Goal: Task Accomplishment & Management: Use online tool/utility

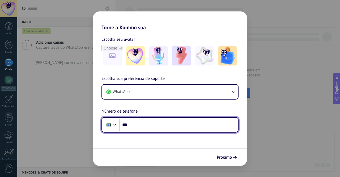
click at [142, 130] on input "***" at bounding box center [179, 124] width 118 height 12
type input "**********"
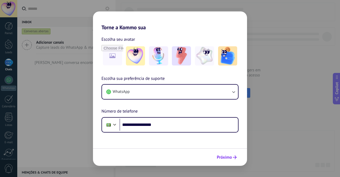
click at [235, 155] on button "Próximo" at bounding box center [226, 156] width 25 height 9
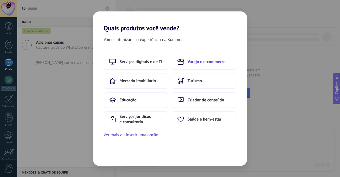
click at [214, 62] on span "Varejo e e-commerce" at bounding box center [206, 61] width 38 height 5
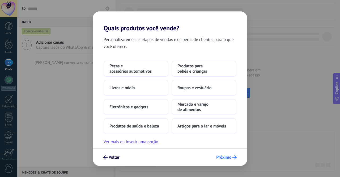
click at [225, 157] on span "Próximo" at bounding box center [223, 157] width 15 height 4
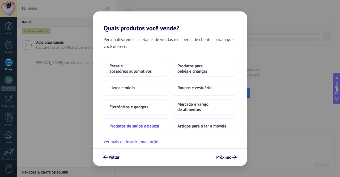
click at [147, 128] on span "Produtos de saúde e beleza" at bounding box center [134, 125] width 50 height 5
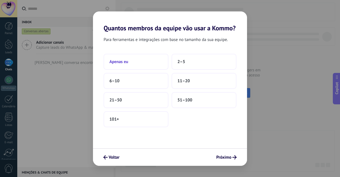
click at [131, 59] on button "Apenas eu" at bounding box center [136, 62] width 65 height 16
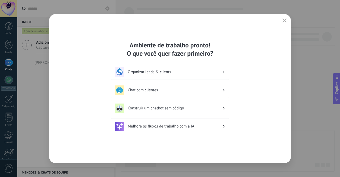
click at [199, 110] on h3 "Construir um chatbot sem código" at bounding box center [175, 107] width 94 height 5
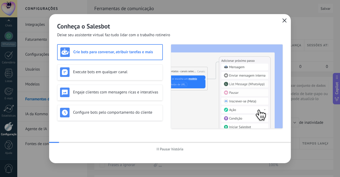
click at [284, 20] on icon "button" at bounding box center [284, 20] width 4 height 4
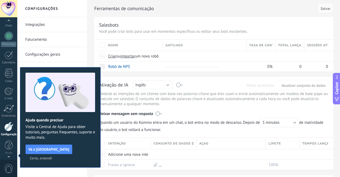
scroll to position [3, 0]
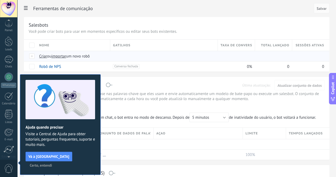
click at [47, 57] on span "Criar" at bounding box center [43, 56] width 8 height 5
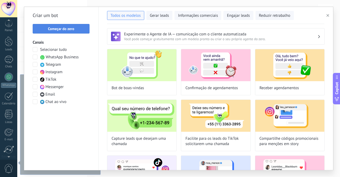
click at [68, 28] on span "Começar do zero" at bounding box center [61, 29] width 26 height 4
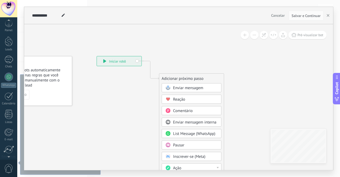
click at [191, 88] on span "Enviar mensagem" at bounding box center [188, 87] width 30 height 5
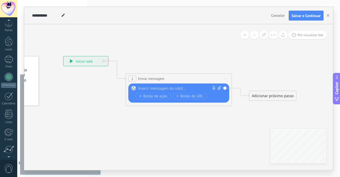
click at [180, 88] on div at bounding box center [177, 88] width 79 height 5
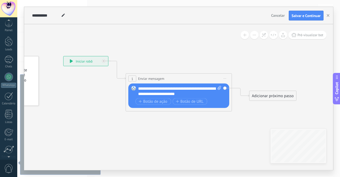
click at [263, 93] on div "Adicionar próximo passo" at bounding box center [272, 95] width 47 height 9
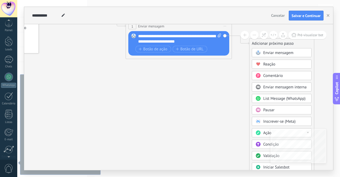
click at [261, 153] on span at bounding box center [258, 155] width 10 height 4
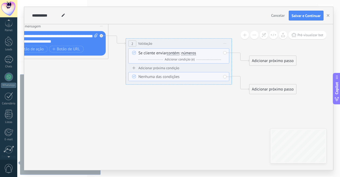
click at [190, 52] on span "números" at bounding box center [188, 53] width 15 height 4
click at [190, 52] on button "números" at bounding box center [211, 53] width 66 height 10
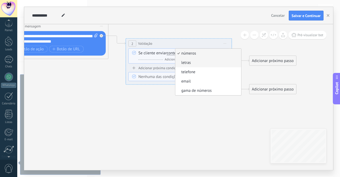
click at [194, 65] on span "letras" at bounding box center [207, 62] width 64 height 5
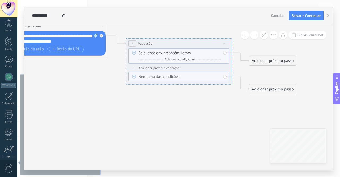
click at [272, 60] on div "Adicionar próximo passo" at bounding box center [272, 60] width 47 height 9
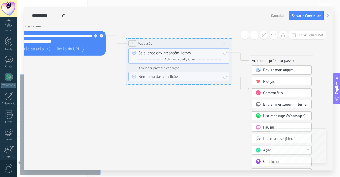
click at [282, 72] on span "Enviar mensagem" at bounding box center [278, 69] width 30 height 5
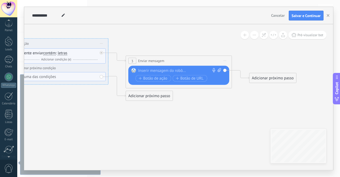
click at [175, 71] on div at bounding box center [177, 70] width 79 height 5
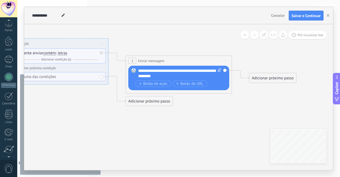
click at [175, 77] on div "**********" at bounding box center [179, 73] width 83 height 11
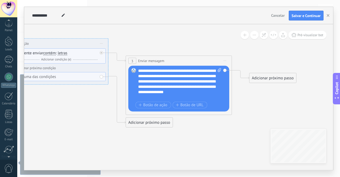
click at [138, 70] on span at bounding box center [133, 70] width 9 height 4
drag, startPoint x: 138, startPoint y: 70, endPoint x: 153, endPoint y: 87, distance: 23.0
click at [153, 87] on div "Substituir Remover Converter para mensagem de voz Arraste a imagem aqui para an…" at bounding box center [178, 89] width 101 height 46
click at [153, 87] on div "**********" at bounding box center [179, 84] width 83 height 32
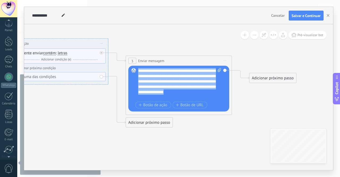
click at [153, 87] on div "**********" at bounding box center [179, 84] width 83 height 32
copy div "**********"
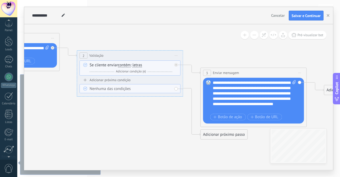
drag, startPoint x: 61, startPoint y: 105, endPoint x: 170, endPoint y: 126, distance: 111.3
click at [170, 126] on icon at bounding box center [121, 64] width 727 height 363
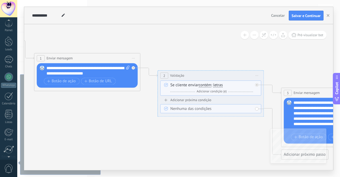
drag, startPoint x: 86, startPoint y: 116, endPoint x: 132, endPoint y: 127, distance: 47.5
click at [132, 127] on icon at bounding box center [202, 84] width 727 height 363
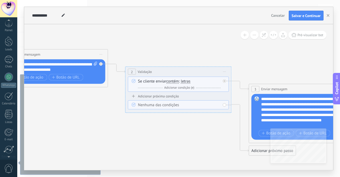
drag, startPoint x: 124, startPoint y: 101, endPoint x: 56, endPoint y: 87, distance: 69.6
click at [56, 87] on icon at bounding box center [169, 80] width 727 height 363
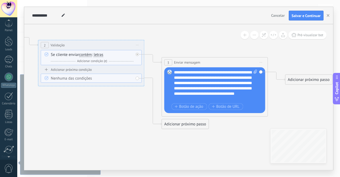
drag, startPoint x: 201, startPoint y: 148, endPoint x: 103, endPoint y: 120, distance: 102.2
click at [103, 120] on icon at bounding box center [82, 54] width 727 height 363
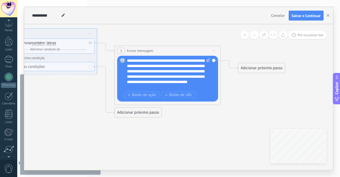
click at [209, 62] on span at bounding box center [207, 74] width 5 height 32
click input "Upload" at bounding box center [0, 0] width 0 height 0
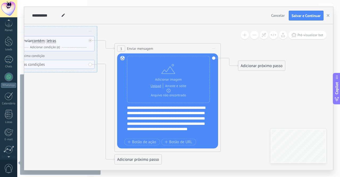
click at [258, 67] on div "Adicionar próximo passo" at bounding box center [261, 65] width 47 height 9
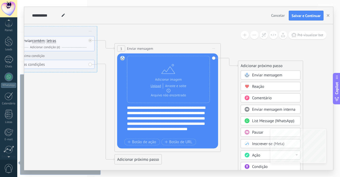
click at [259, 73] on span "Enviar mensagem" at bounding box center [267, 75] width 30 height 5
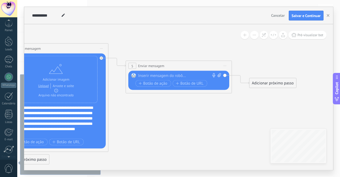
click at [202, 77] on div at bounding box center [177, 75] width 79 height 5
click at [270, 86] on div "Adicionar próximo passo" at bounding box center [272, 83] width 47 height 9
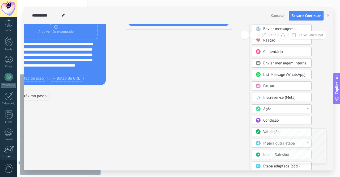
click at [267, 122] on div "Condição" at bounding box center [282, 120] width 60 height 9
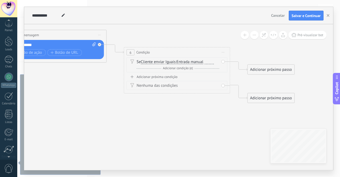
click at [173, 62] on span "Iguais" at bounding box center [170, 62] width 10 height 4
click at [173, 62] on button "Iguais" at bounding box center [196, 62] width 66 height 10
click at [174, 79] on span "Contém" at bounding box center [192, 80] width 64 height 5
click at [202, 62] on span "Entrada manual" at bounding box center [192, 62] width 27 height 4
click at [202, 62] on button "Entrada manual" at bounding box center [210, 62] width 66 height 10
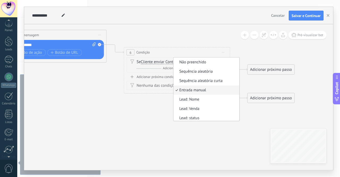
scroll to position [2, 0]
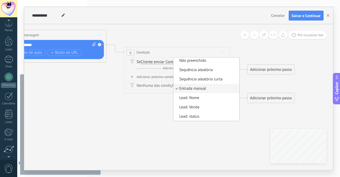
click at [209, 89] on span "Entrada manual" at bounding box center [205, 88] width 64 height 5
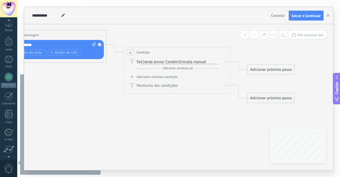
click at [156, 63] on span "Cliente enviar" at bounding box center [153, 62] width 24 height 4
click at [156, 63] on button "Cliente enviar" at bounding box center [171, 62] width 66 height 10
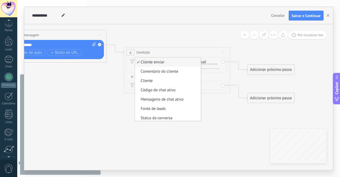
click at [173, 62] on span "Cliente enviar" at bounding box center [167, 61] width 64 height 5
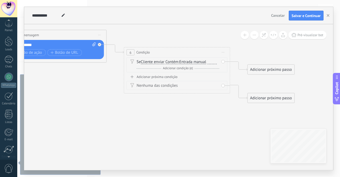
click at [214, 63] on div at bounding box center [211, 62] width 9 height 4
click at [191, 70] on span "Adicionar condição (e)" at bounding box center [177, 68] width 33 height 4
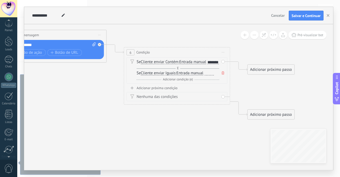
click at [212, 75] on div at bounding box center [208, 73] width 9 height 4
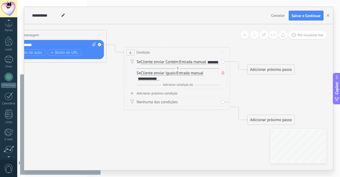
click at [187, 87] on div "E Adicionar condição (e)" at bounding box center [178, 84] width 83 height 5
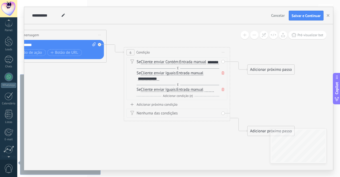
click at [211, 92] on div at bounding box center [208, 89] width 9 height 4
click at [269, 70] on div "Adicionar próximo passo" at bounding box center [271, 69] width 47 height 9
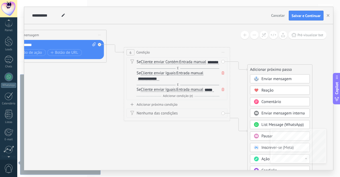
click at [269, 77] on span "Enviar mensagem" at bounding box center [276, 78] width 30 height 5
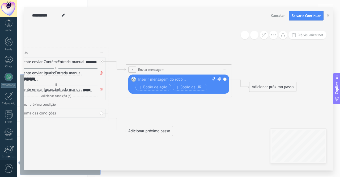
click at [176, 77] on div at bounding box center [177, 79] width 79 height 5
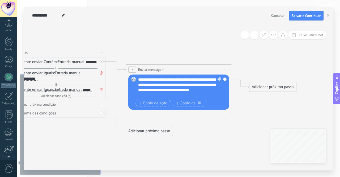
click at [178, 87] on div "**********" at bounding box center [179, 87] width 83 height 21
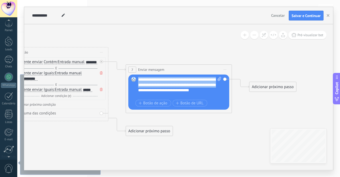
click at [178, 87] on div "**********" at bounding box center [179, 87] width 83 height 21
copy div "**********"
drag, startPoint x: 197, startPoint y: 94, endPoint x: 135, endPoint y: 79, distance: 63.2
click at [135, 79] on div "Substituir Remover Converter para mensagem de voz Arraste a imagem aqui para an…" at bounding box center [178, 91] width 101 height 35
copy div "**********"
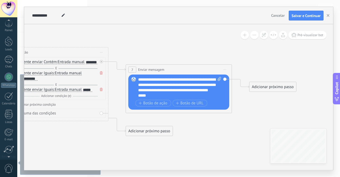
click at [263, 89] on div "Adicionar próximo passo" at bounding box center [272, 86] width 47 height 9
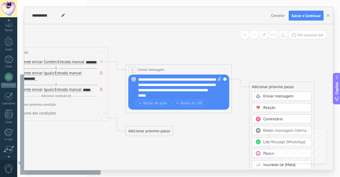
click at [269, 98] on span "Enviar mensagem" at bounding box center [278, 95] width 30 height 5
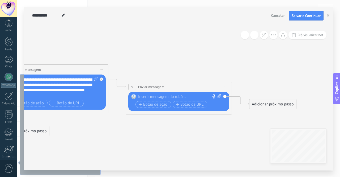
click at [159, 98] on div at bounding box center [177, 96] width 79 height 5
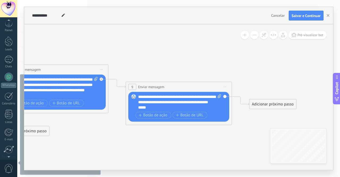
click at [168, 104] on div "**********" at bounding box center [179, 102] width 83 height 16
click at [166, 102] on span "**********" at bounding box center [179, 102] width 70 height 4
click at [167, 109] on div "**********" at bounding box center [179, 102] width 83 height 16
click at [262, 106] on div "Adicionar próximo passo" at bounding box center [272, 104] width 47 height 9
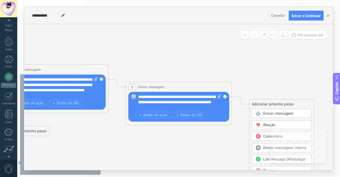
click at [266, 111] on span "Enviar mensagem" at bounding box center [278, 113] width 30 height 5
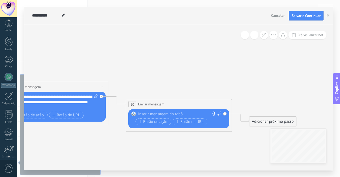
click at [171, 114] on div at bounding box center [177, 113] width 79 height 5
click at [227, 105] on span "Iniciar pré-visualização aqui [GEOGRAPHIC_DATA] Duplicar Excluir" at bounding box center [225, 104] width 8 height 8
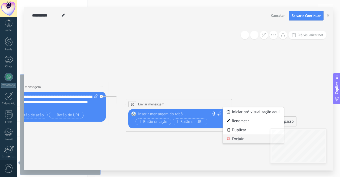
click at [233, 139] on div "Excluir" at bounding box center [253, 138] width 61 height 9
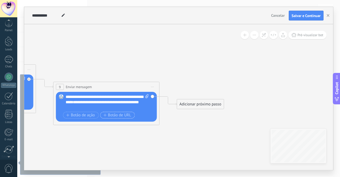
click at [114, 114] on span "Botão de URL" at bounding box center [117, 115] width 28 height 4
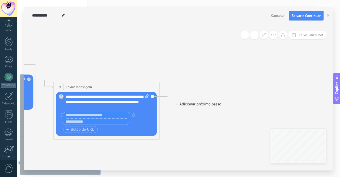
click at [98, 121] on input "text" at bounding box center [96, 121] width 67 height 6
paste input "**********"
type input "**********"
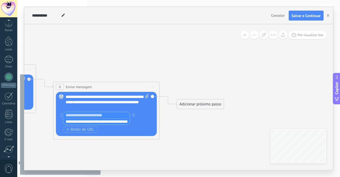
click at [108, 115] on input "text" at bounding box center [96, 115] width 67 height 6
type input "*"
type input "**********"
click at [146, 119] on div "**********" at bounding box center [104, 118] width 86 height 13
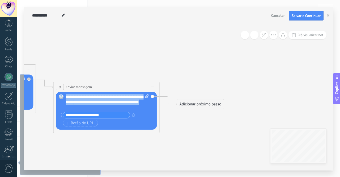
drag, startPoint x: 130, startPoint y: 106, endPoint x: 63, endPoint y: 95, distance: 67.9
click at [63, 95] on div "Substituir Remover Converter para mensagem de voz Arraste a imagem aqui para an…" at bounding box center [106, 111] width 101 height 38
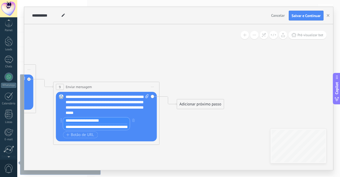
click at [117, 122] on input "**********" at bounding box center [96, 120] width 67 height 6
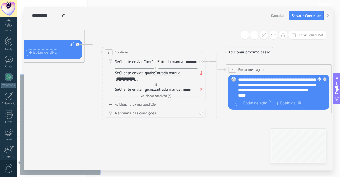
click at [201, 54] on span "Iniciar pré-visualização aqui [GEOGRAPHIC_DATA] Duplicar Excluir" at bounding box center [201, 52] width 8 height 8
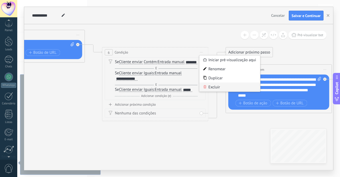
click at [216, 86] on div "Excluir" at bounding box center [229, 86] width 61 height 9
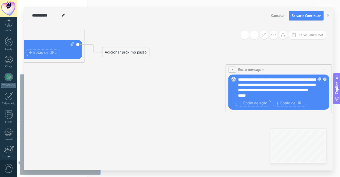
click at [131, 56] on div "Adicionar próximo passo" at bounding box center [125, 52] width 47 height 9
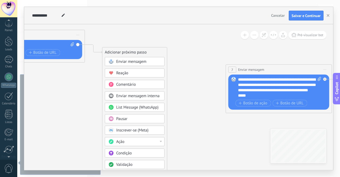
click at [140, 65] on div "Enviar mensagem" at bounding box center [135, 61] width 60 height 9
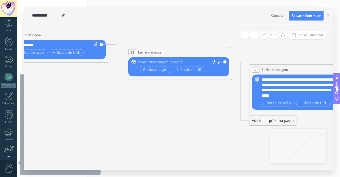
click at [226, 53] on span "Iniciar pré-visualização aqui [GEOGRAPHIC_DATA] Duplicar Excluir" at bounding box center [225, 52] width 8 height 8
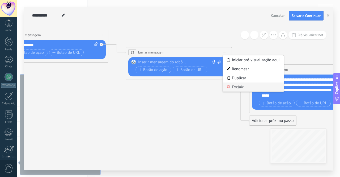
click at [241, 86] on div "Excluir" at bounding box center [253, 86] width 61 height 9
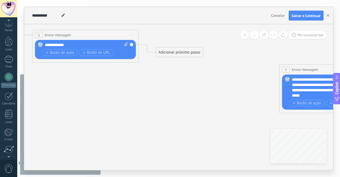
click at [178, 52] on div "Adicionar próximo passo" at bounding box center [179, 52] width 47 height 9
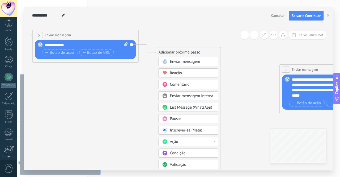
click at [186, 162] on div "Validação" at bounding box center [192, 164] width 45 height 5
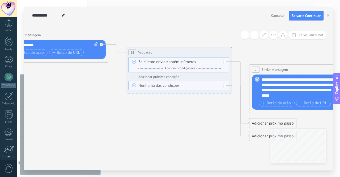
click at [187, 60] on span "números" at bounding box center [188, 62] width 15 height 4
click at [187, 60] on button "números" at bounding box center [211, 62] width 66 height 10
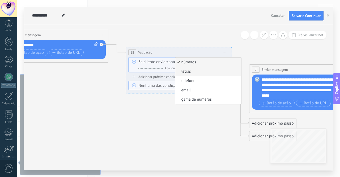
click at [206, 74] on span "letras" at bounding box center [207, 71] width 64 height 5
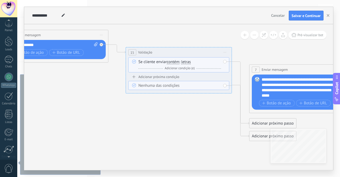
click at [193, 68] on span "Adicionar condição (e)" at bounding box center [179, 68] width 33 height 4
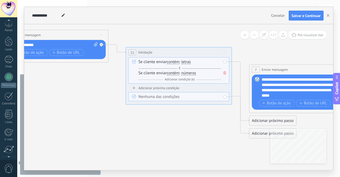
click at [193, 72] on span "números" at bounding box center [188, 73] width 15 height 4
click at [193, 72] on button "números" at bounding box center [211, 73] width 66 height 10
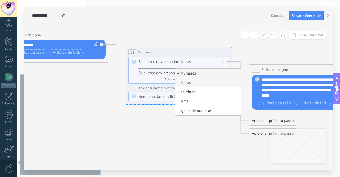
click at [198, 86] on li "letras" at bounding box center [208, 82] width 66 height 9
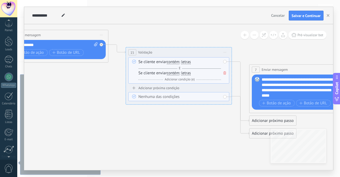
click at [226, 73] on span at bounding box center [224, 73] width 5 height 6
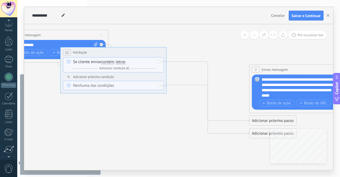
drag, startPoint x: 207, startPoint y: 54, endPoint x: 142, endPoint y: 54, distance: 65.3
click at [142, 54] on div "15 Validação ********* Iniciar pré-visualização aqui [GEOGRAPHIC_DATA] Duplicar…" at bounding box center [114, 52] width 106 height 10
drag, startPoint x: 161, startPoint y: 61, endPoint x: 277, endPoint y: 76, distance: 116.7
click at [271, 75] on div "Substituir Remover Converter para mensagem de voz Arraste a imagem aqui para an…" at bounding box center [302, 91] width 101 height 35
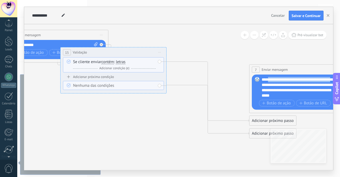
drag, startPoint x: 263, startPoint y: 85, endPoint x: 267, endPoint y: 70, distance: 15.4
click at [267, 70] on div "**********" at bounding box center [302, 88] width 106 height 49
click at [267, 70] on span "Enviar mensagem" at bounding box center [275, 69] width 26 height 5
click at [160, 62] on div "Se cliente enviar contém iguais desiguais contém não contém tem o comprimento d…" at bounding box center [113, 64] width 101 height 15
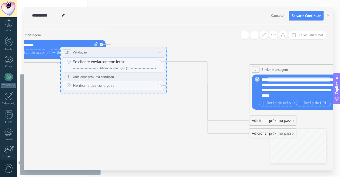
click at [160, 62] on div "Se cliente enviar contém iguais desiguais contém não contém tem o comprimento d…" at bounding box center [113, 64] width 101 height 15
drag, startPoint x: 252, startPoint y: 117, endPoint x: 258, endPoint y: 66, distance: 51.1
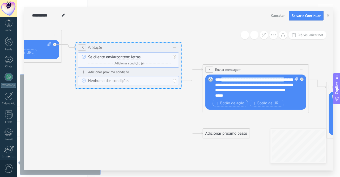
drag, startPoint x: 93, startPoint y: 55, endPoint x: 155, endPoint y: 51, distance: 62.0
click at [155, 51] on div "15 Validação ********* Iniciar pré-visualização aqui [GEOGRAPHIC_DATA] Duplicar…" at bounding box center [129, 47] width 106 height 10
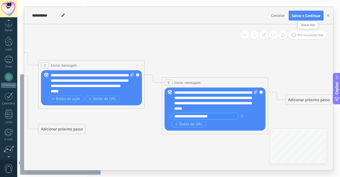
click at [306, 32] on button "Pré-visualizar bot" at bounding box center [307, 35] width 38 height 8
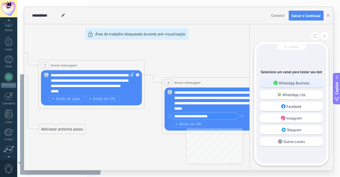
click at [295, 83] on p "WhatsApp Business" at bounding box center [294, 82] width 31 height 5
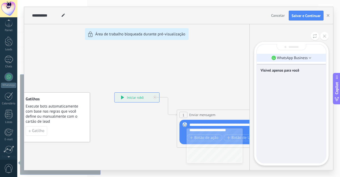
click at [288, 61] on li "WhatsApp Business" at bounding box center [291, 58] width 69 height 8
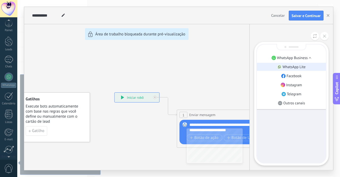
click at [303, 67] on p "WhatsApp Lite" at bounding box center [294, 66] width 23 height 5
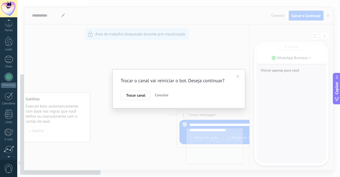
click at [137, 96] on span "Trocar canal" at bounding box center [135, 95] width 19 height 4
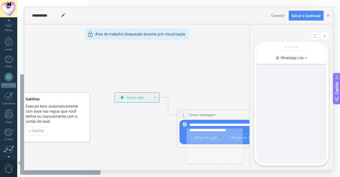
click at [281, 97] on div at bounding box center [291, 103] width 69 height 118
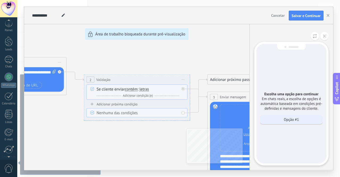
click at [296, 118] on p "Opção #1" at bounding box center [291, 119] width 15 height 5
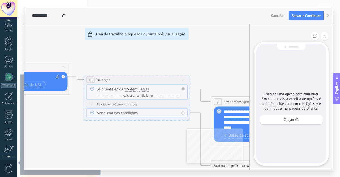
click at [296, 118] on p "Opção #1" at bounding box center [291, 119] width 15 height 5
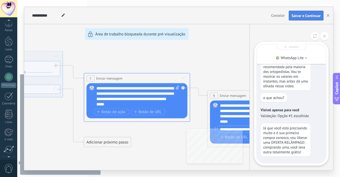
click at [304, 16] on span "Salvar e Continuar" at bounding box center [306, 16] width 29 height 4
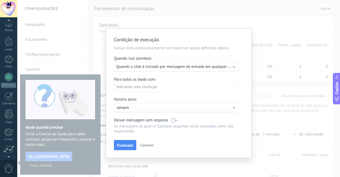
click at [207, 68] on span "Quando o chat é iniciado por mensagem de entrada em qualquer canal" at bounding box center [176, 66] width 121 height 5
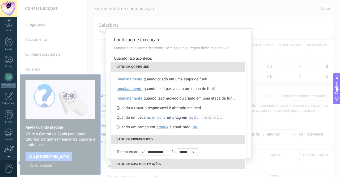
click at [213, 67] on li "Gatilhos do pipeline" at bounding box center [178, 67] width 134 height 10
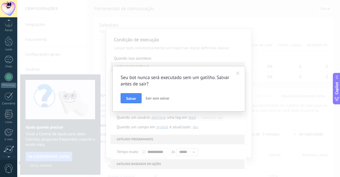
click at [236, 74] on span at bounding box center [237, 73] width 3 height 4
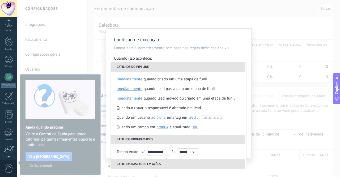
click at [191, 57] on div "Quando isso acontece:" at bounding box center [179, 59] width 130 height 6
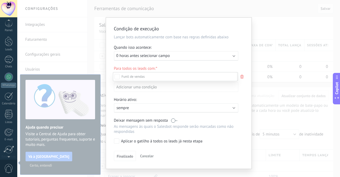
click at [207, 54] on div at bounding box center [178, 88] width 323 height 177
click at [204, 37] on p "Lançar bots automaticamente com base nas regras definidas abaixo" at bounding box center [179, 37] width 130 height 5
click at [204, 56] on div "Executar: 0 horas antes selecionar campo" at bounding box center [173, 55] width 115 height 5
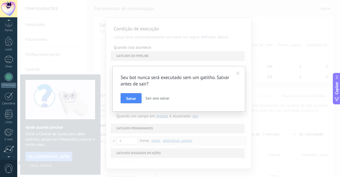
click at [157, 100] on span "Sair sem salvar" at bounding box center [158, 98] width 24 height 5
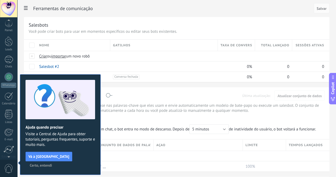
click at [140, 85] on div "Ferramentas de comunicação Cancelar Salvar Salesbots Você pode criar bots para …" at bounding box center [176, 167] width 319 height 334
click at [59, 66] on link "Salesbot #2" at bounding box center [49, 66] width 20 height 5
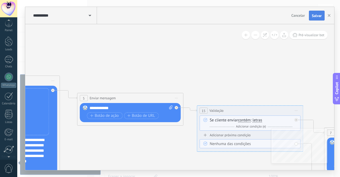
click at [317, 12] on button "Salvar" at bounding box center [317, 16] width 16 height 10
click at [314, 16] on span "Salvar" at bounding box center [317, 16] width 10 height 4
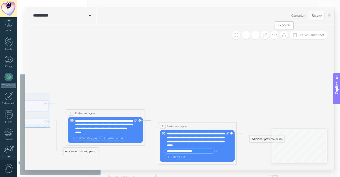
click at [283, 35] on icon at bounding box center [284, 35] width 4 height 4
click at [263, 35] on icon at bounding box center [265, 35] width 5 height 5
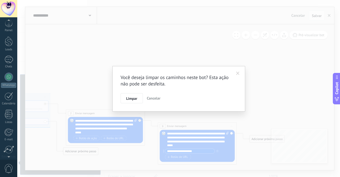
click at [241, 71] on span at bounding box center [237, 73] width 9 height 9
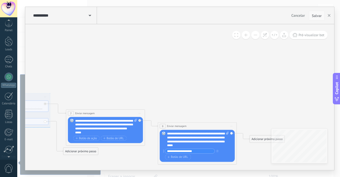
click at [314, 15] on span "Salvar" at bounding box center [317, 16] width 10 height 4
click at [73, 11] on div "**********" at bounding box center [64, 15] width 65 height 17
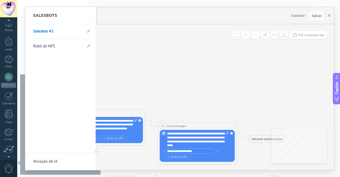
click at [66, 34] on link "Salesbot #2" at bounding box center [57, 31] width 49 height 15
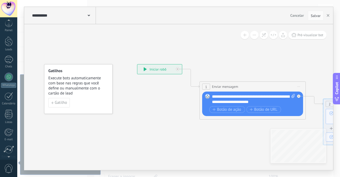
click at [93, 11] on div "**********" at bounding box center [63, 15] width 65 height 17
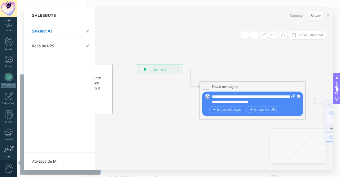
click at [85, 35] on li "Salesbot #2" at bounding box center [59, 31] width 70 height 15
click at [87, 32] on use at bounding box center [87, 30] width 3 height 3
click at [140, 32] on div at bounding box center [178, 88] width 309 height 163
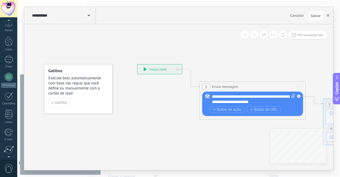
drag, startPoint x: 318, startPoint y: 16, endPoint x: 330, endPoint y: 14, distance: 12.1
click at [326, 14] on div "Cancelar Salvar" at bounding box center [307, 16] width 38 height 10
click at [330, 14] on button "button" at bounding box center [328, 16] width 8 height 10
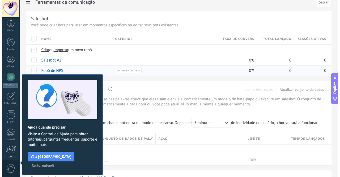
scroll to position [7, 0]
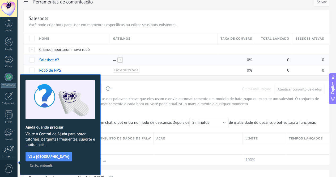
click at [123, 59] on span at bounding box center [119, 59] width 5 height 5
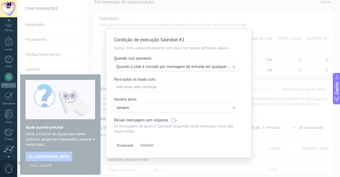
click at [234, 67] on b at bounding box center [234, 66] width 3 height 3
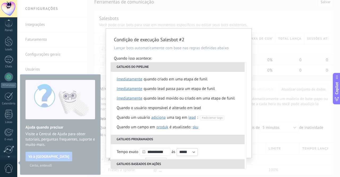
click at [220, 55] on div "**********" at bounding box center [179, 92] width 146 height 129
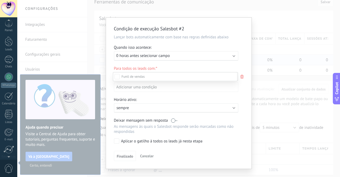
click at [220, 55] on div at bounding box center [178, 88] width 323 height 177
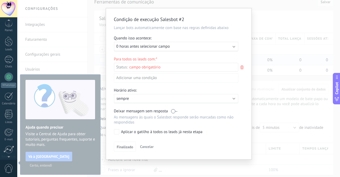
click at [144, 146] on span "Cancelar" at bounding box center [147, 146] width 14 height 5
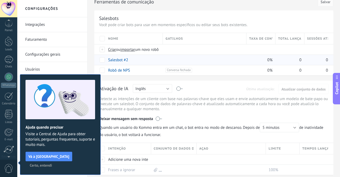
scroll to position [0, 0]
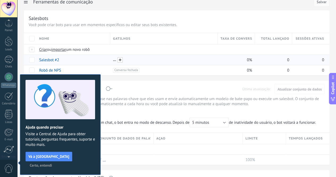
click at [123, 58] on span at bounding box center [119, 59] width 5 height 5
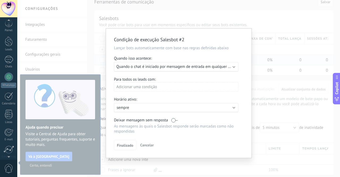
click at [171, 87] on div "Adicionar uma condição" at bounding box center [176, 86] width 124 height 9
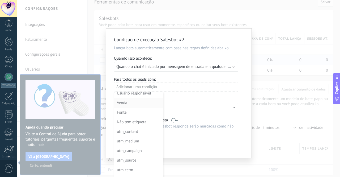
scroll to position [24, 0]
click at [187, 89] on div at bounding box center [179, 93] width 146 height 130
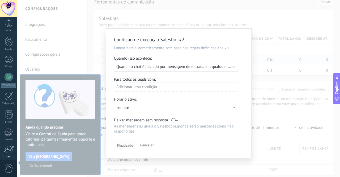
click at [127, 143] on span "Finalizado" at bounding box center [125, 145] width 16 height 4
click at [170, 107] on p "sempre" at bounding box center [163, 107] width 93 height 5
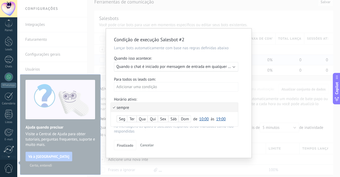
click at [206, 96] on div at bounding box center [179, 92] width 146 height 129
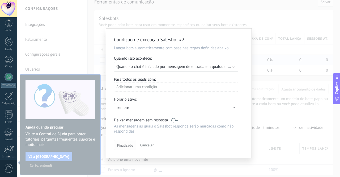
drag, startPoint x: 126, startPoint y: 151, endPoint x: 133, endPoint y: 143, distance: 10.4
click at [133, 143] on div "Condição de execução Salesbot #2 Lançar bots automaticamente com base nas regra…" at bounding box center [179, 92] width 146 height 129
drag, startPoint x: 133, startPoint y: 143, endPoint x: 175, endPoint y: 121, distance: 47.5
click at [175, 121] on div "Condição de execução Salesbot #2 Lançar bots automaticamente com base nas regra…" at bounding box center [179, 92] width 146 height 129
click at [175, 121] on label at bounding box center [174, 119] width 6 height 5
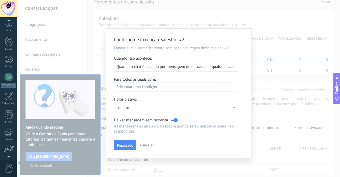
click at [175, 121] on label at bounding box center [174, 119] width 6 height 5
click at [126, 147] on span "Finalizado" at bounding box center [125, 145] width 16 height 4
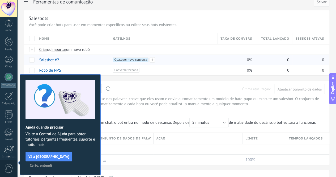
click at [148, 59] on span "Qualquer nova conversa +0" at bounding box center [130, 59] width 35 height 5
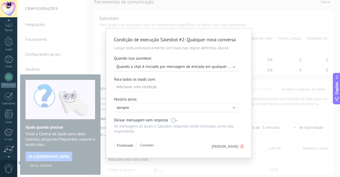
click at [195, 68] on span "Quando o chat é iniciado por mensagem de entrada em qualquer canal" at bounding box center [176, 66] width 121 height 5
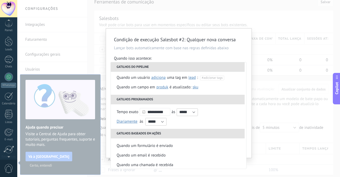
scroll to position [53, 0]
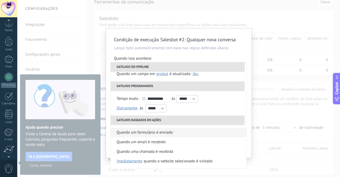
click at [183, 133] on li "Quando um formulário é enviado" at bounding box center [178, 132] width 135 height 10
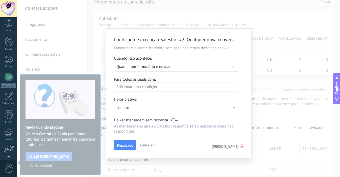
click at [211, 63] on div "Executar: Quando um formulário é enviado" at bounding box center [176, 67] width 124 height 10
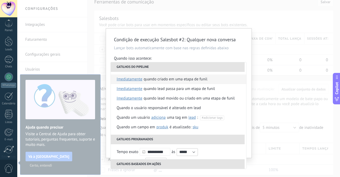
click at [202, 79] on div "Quando criado em uma etapa de funil" at bounding box center [176, 79] width 64 height 10
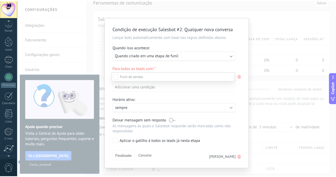
scroll to position [52, 0]
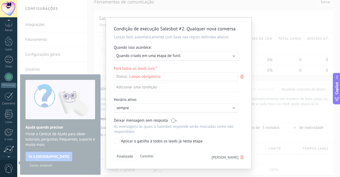
click at [275, 91] on div "Condição de execução Salesbot #2 : Qualquer nova conversa Lançar bots automatic…" at bounding box center [178, 88] width 323 height 177
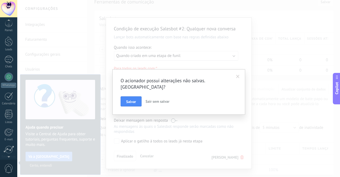
click at [157, 99] on span "Sair sem salvar" at bounding box center [158, 101] width 24 height 5
